Goal: Transaction & Acquisition: Purchase product/service

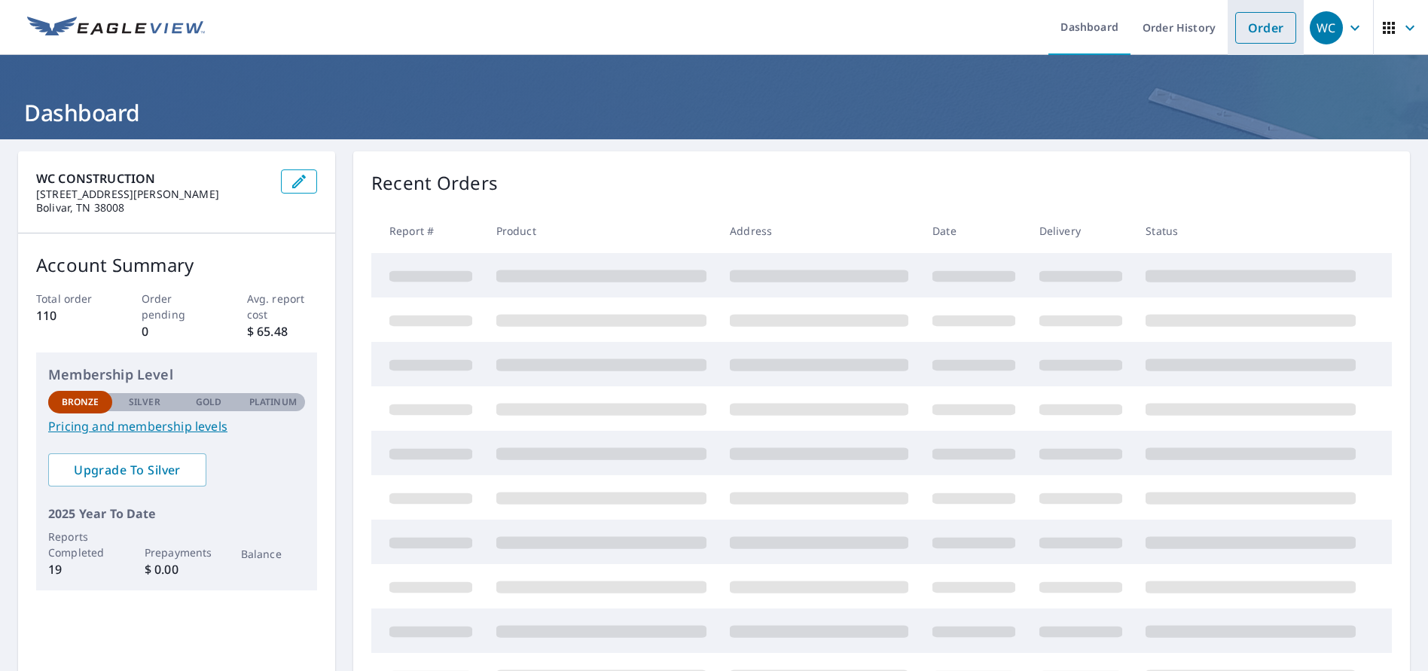
click at [1263, 25] on link "Order" at bounding box center [1265, 28] width 61 height 32
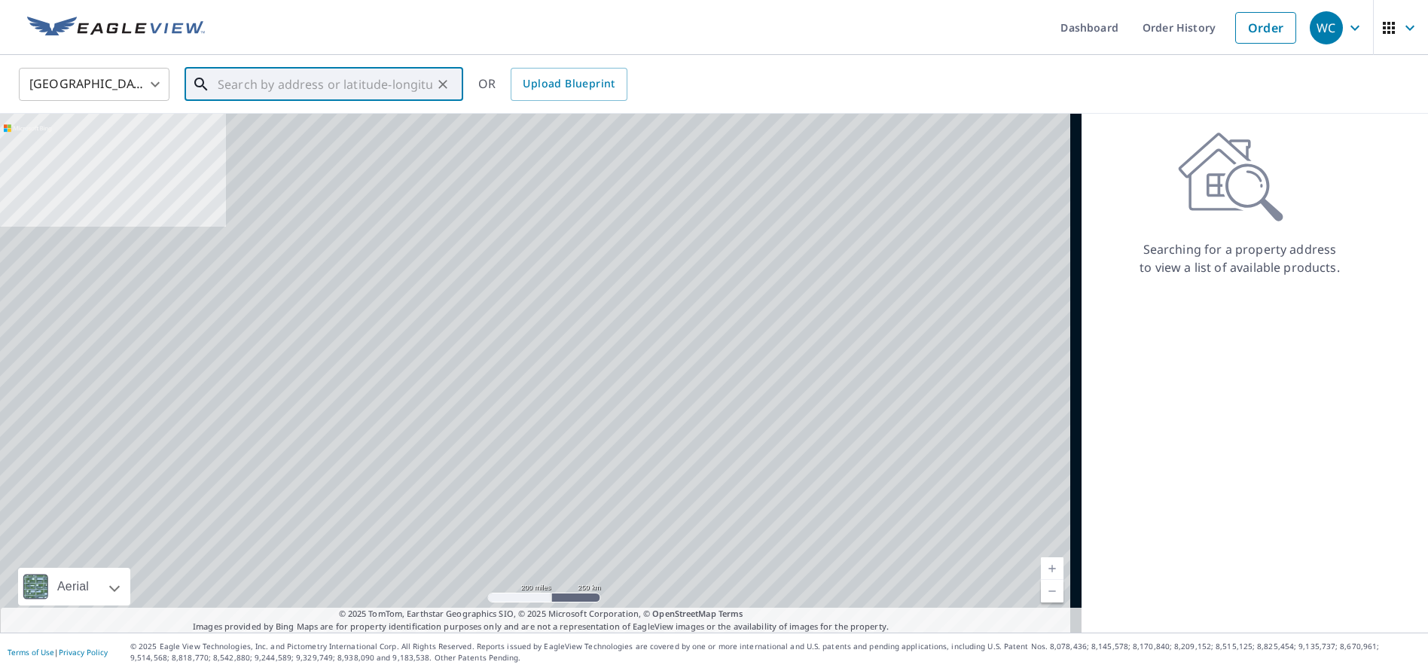
click at [231, 83] on input "text" at bounding box center [325, 84] width 215 height 42
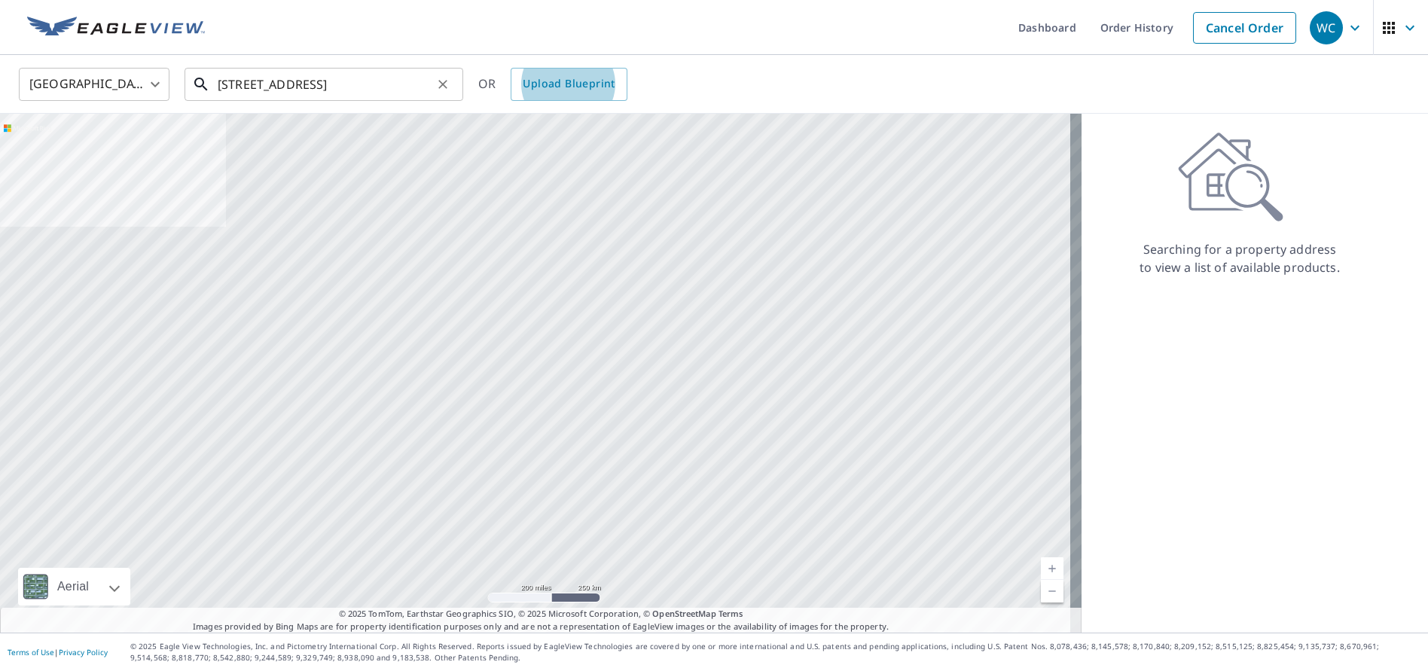
click at [301, 88] on input "[STREET_ADDRESS]" at bounding box center [325, 84] width 215 height 42
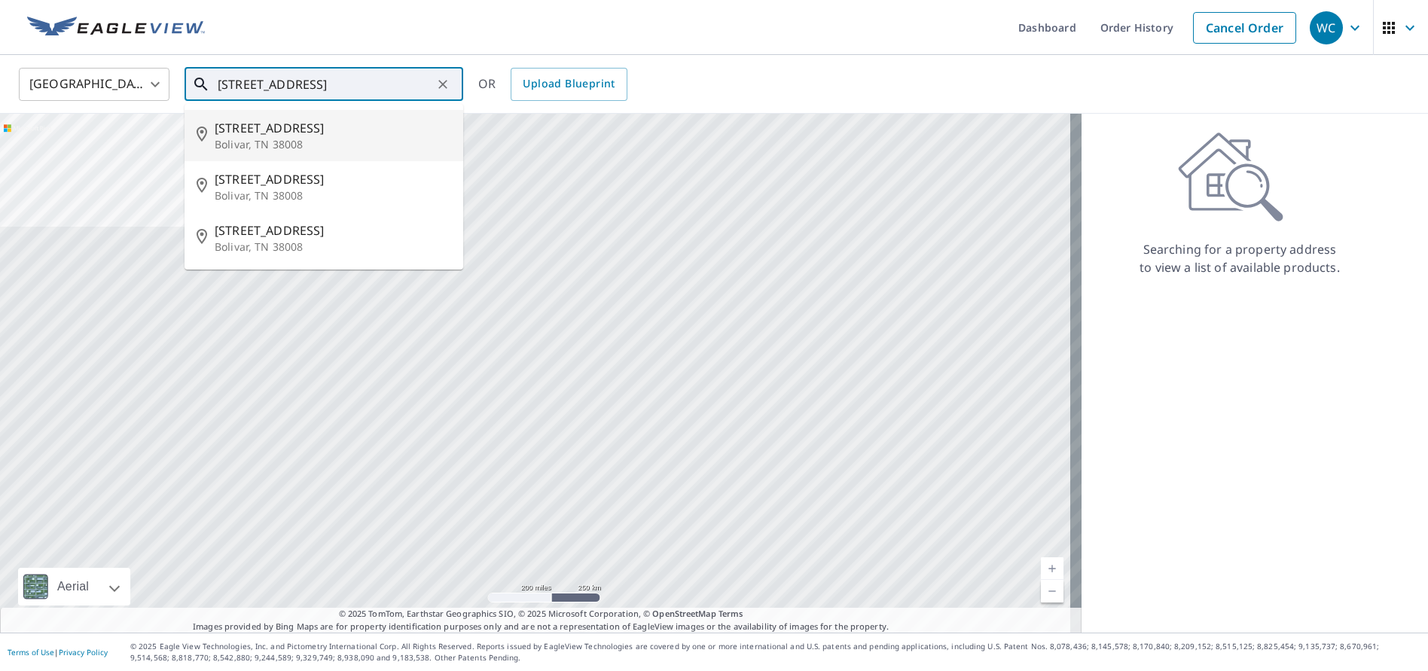
click at [277, 148] on p "Bolivar, TN 38008" at bounding box center [333, 144] width 237 height 15
type input "[STREET_ADDRESS]"
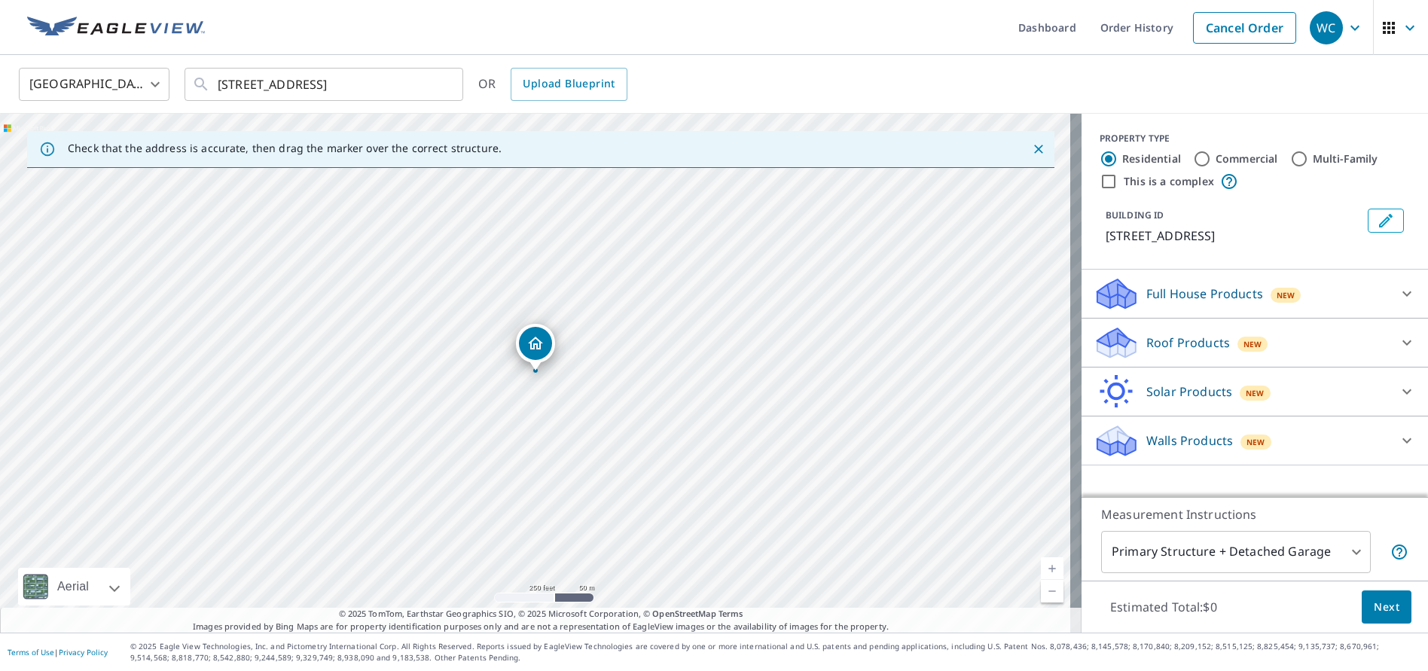
click at [536, 371] on div at bounding box center [536, 371] width 6 height 6
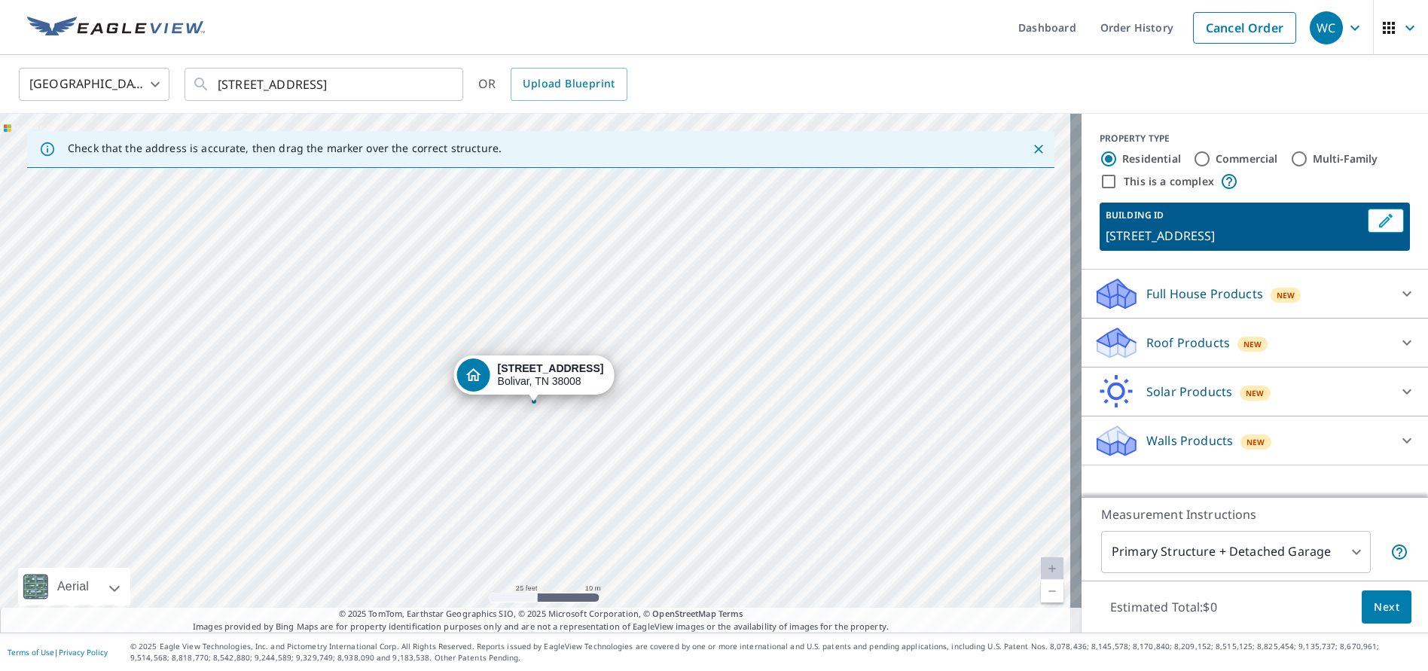
click at [1244, 344] on span "New" at bounding box center [1253, 344] width 19 height 12
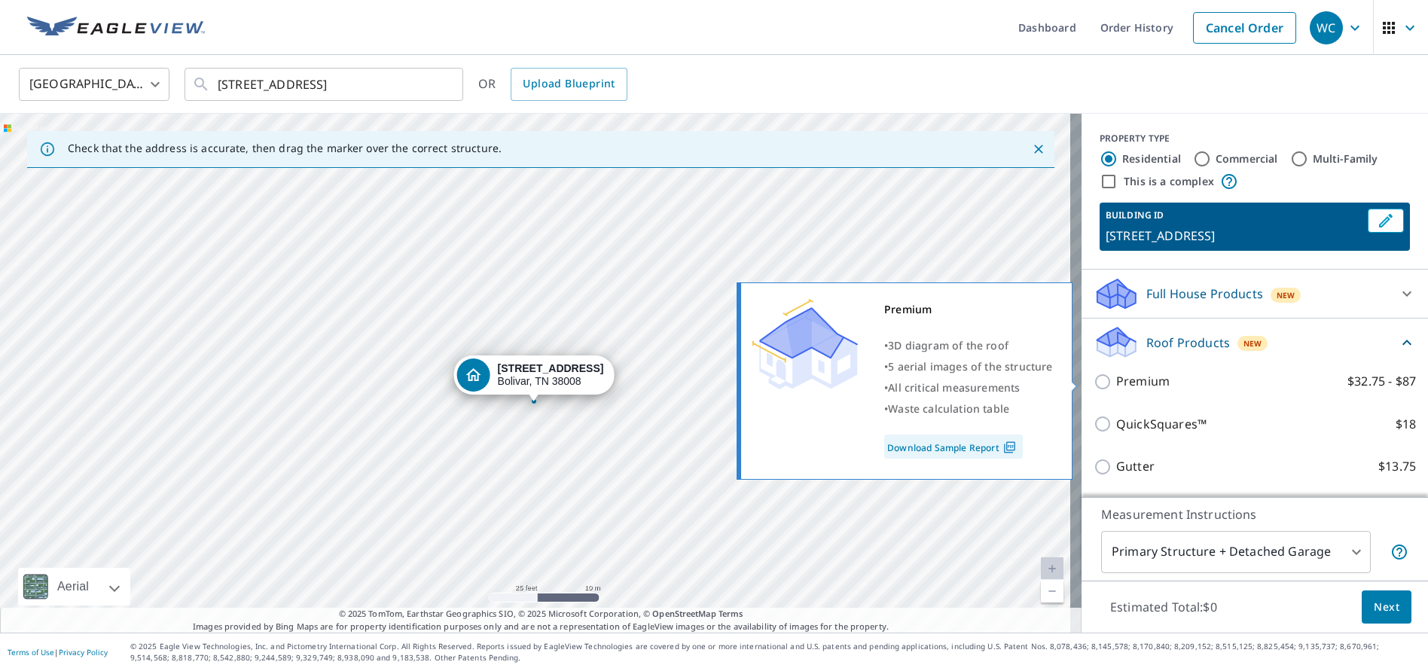
click at [1094, 384] on input "Premium $32.75 - $87" at bounding box center [1105, 382] width 23 height 18
checkbox input "true"
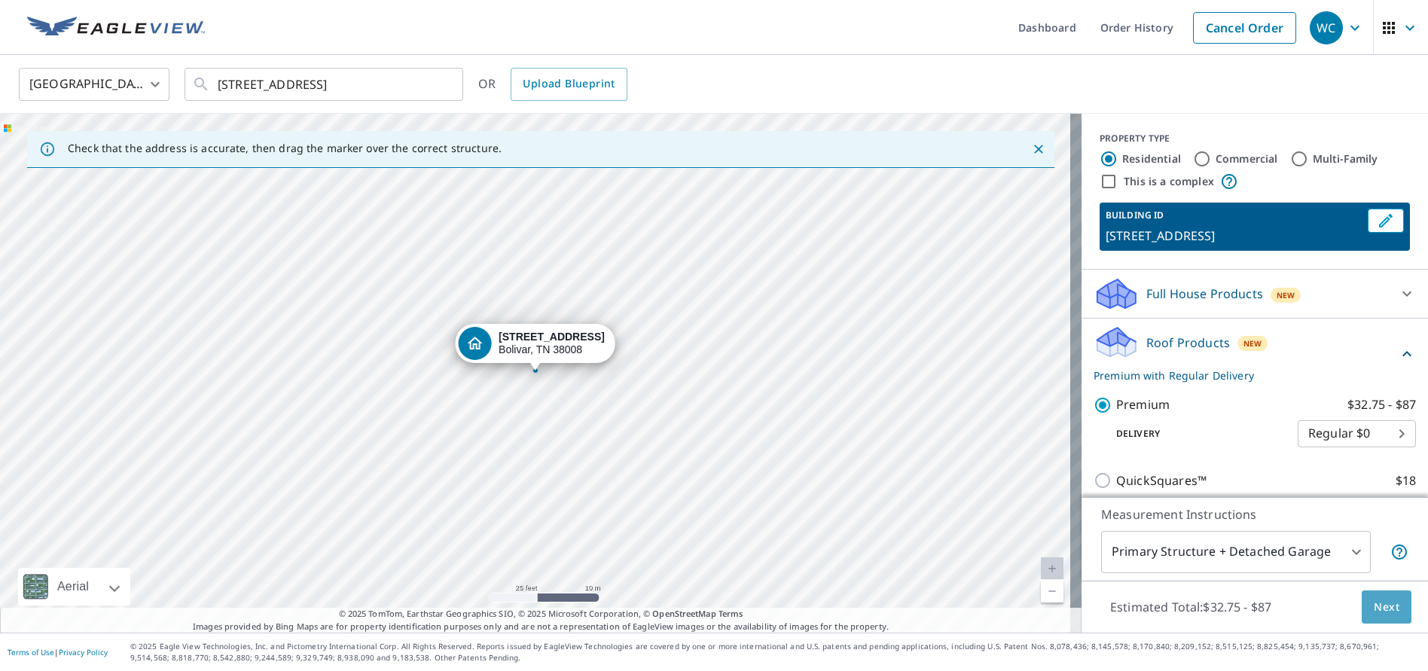
click at [1376, 609] on span "Next" at bounding box center [1387, 607] width 26 height 19
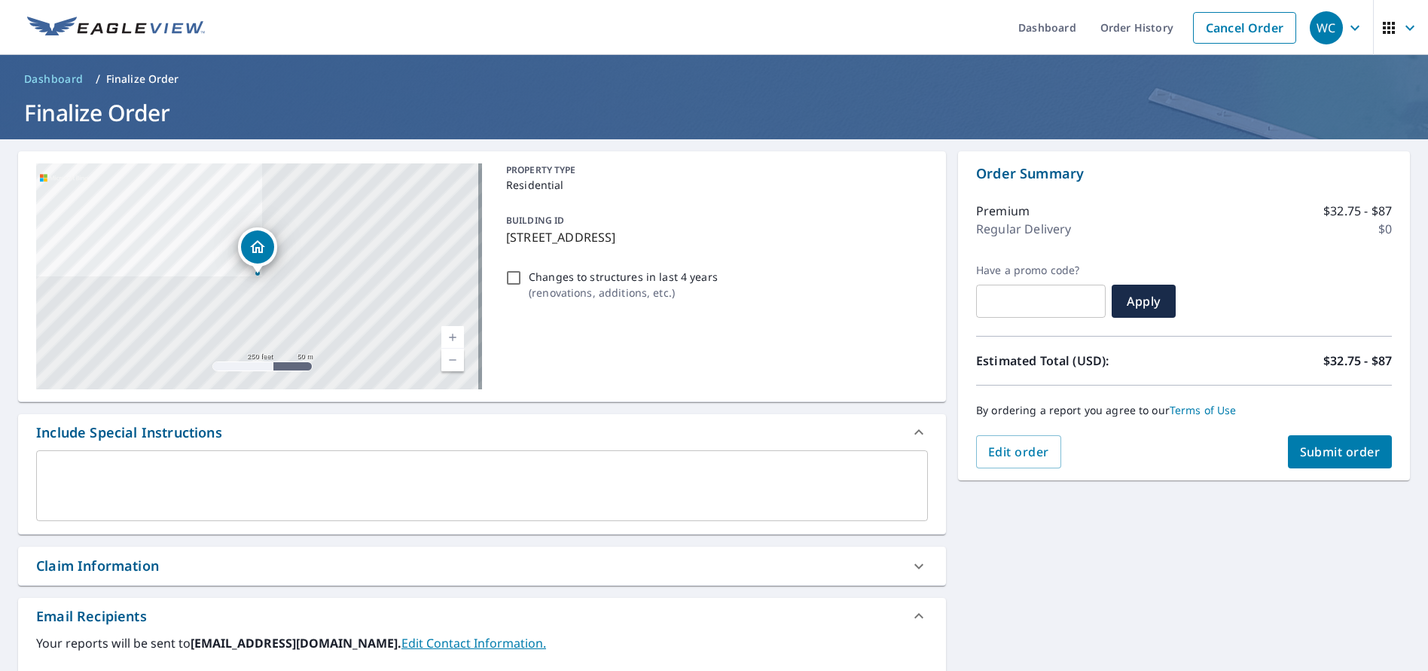
click at [1343, 450] on span "Submit order" at bounding box center [1340, 452] width 81 height 17
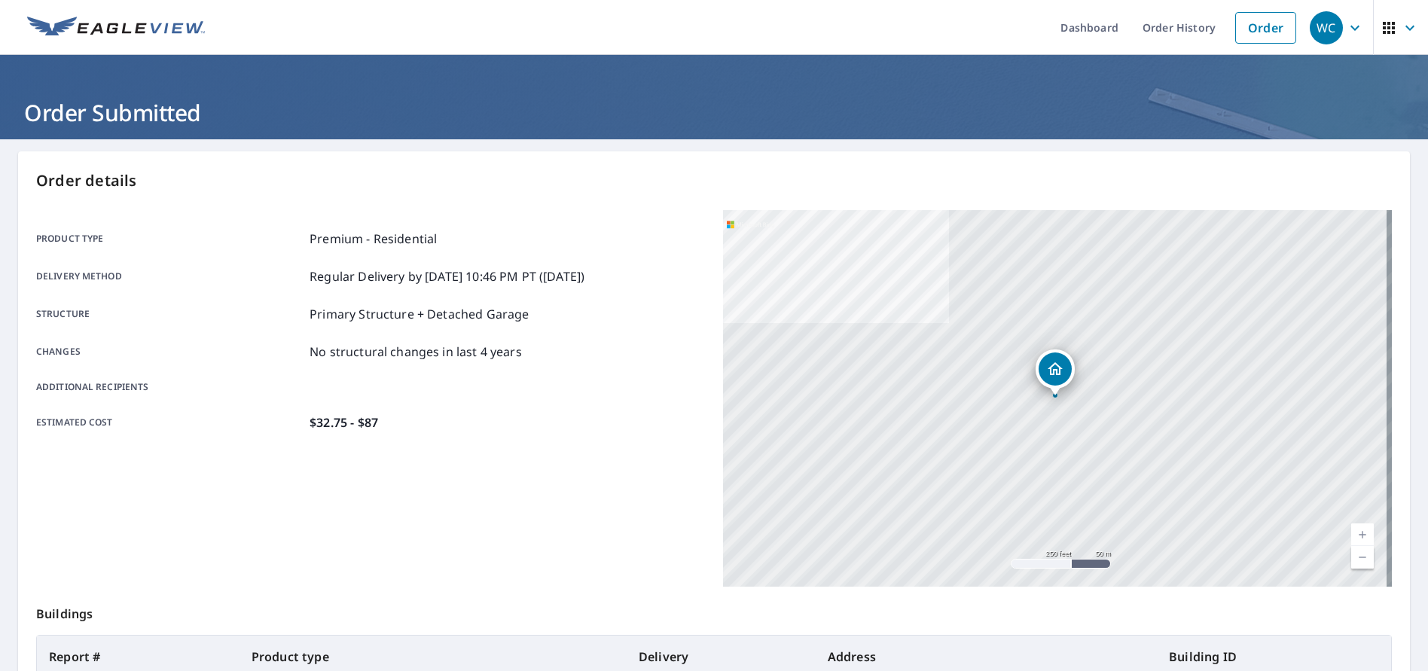
drag, startPoint x: 456, startPoint y: 301, endPoint x: 601, endPoint y: 362, distance: 158.0
